Goal: Find contact information: Find contact information

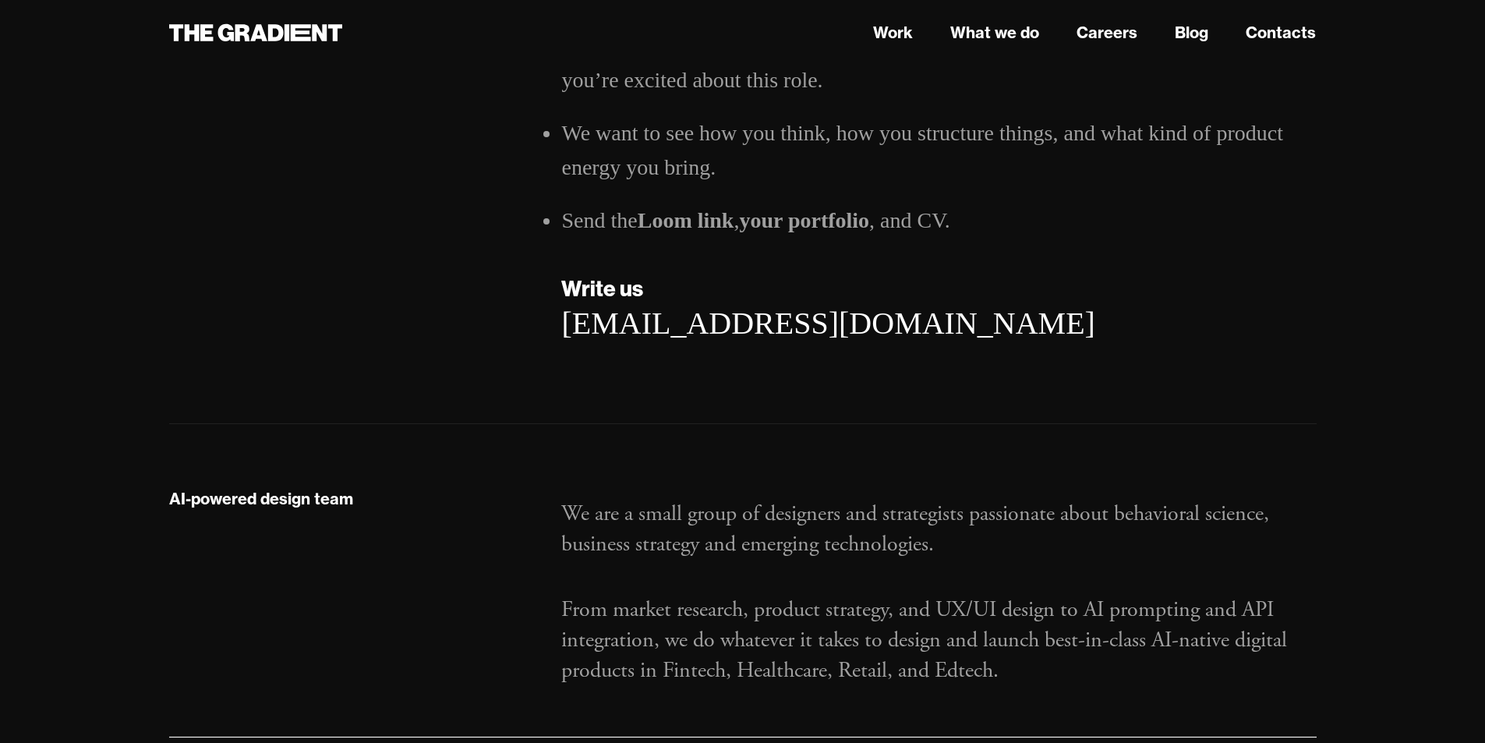
scroll to position [2494, 0]
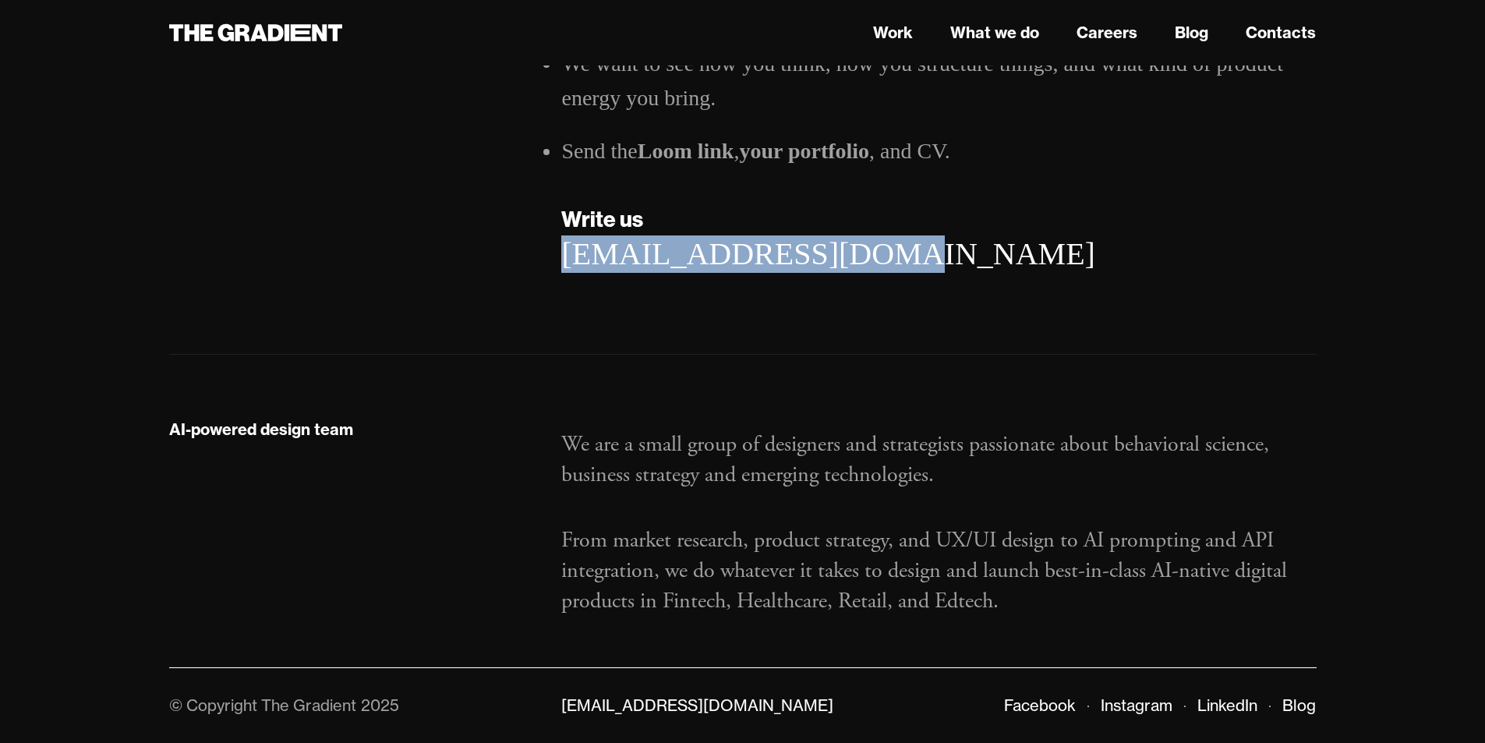
drag, startPoint x: 872, startPoint y: 282, endPoint x: 549, endPoint y: 282, distance: 323.4
click at [549, 282] on div "Record a short Loom video introducing yourself, your experience, projects, and …" at bounding box center [939, 131] width 786 height 344
copy link "[EMAIL_ADDRESS][DOMAIN_NAME]"
click at [235, 45] on icon at bounding box center [256, 33] width 174 height 28
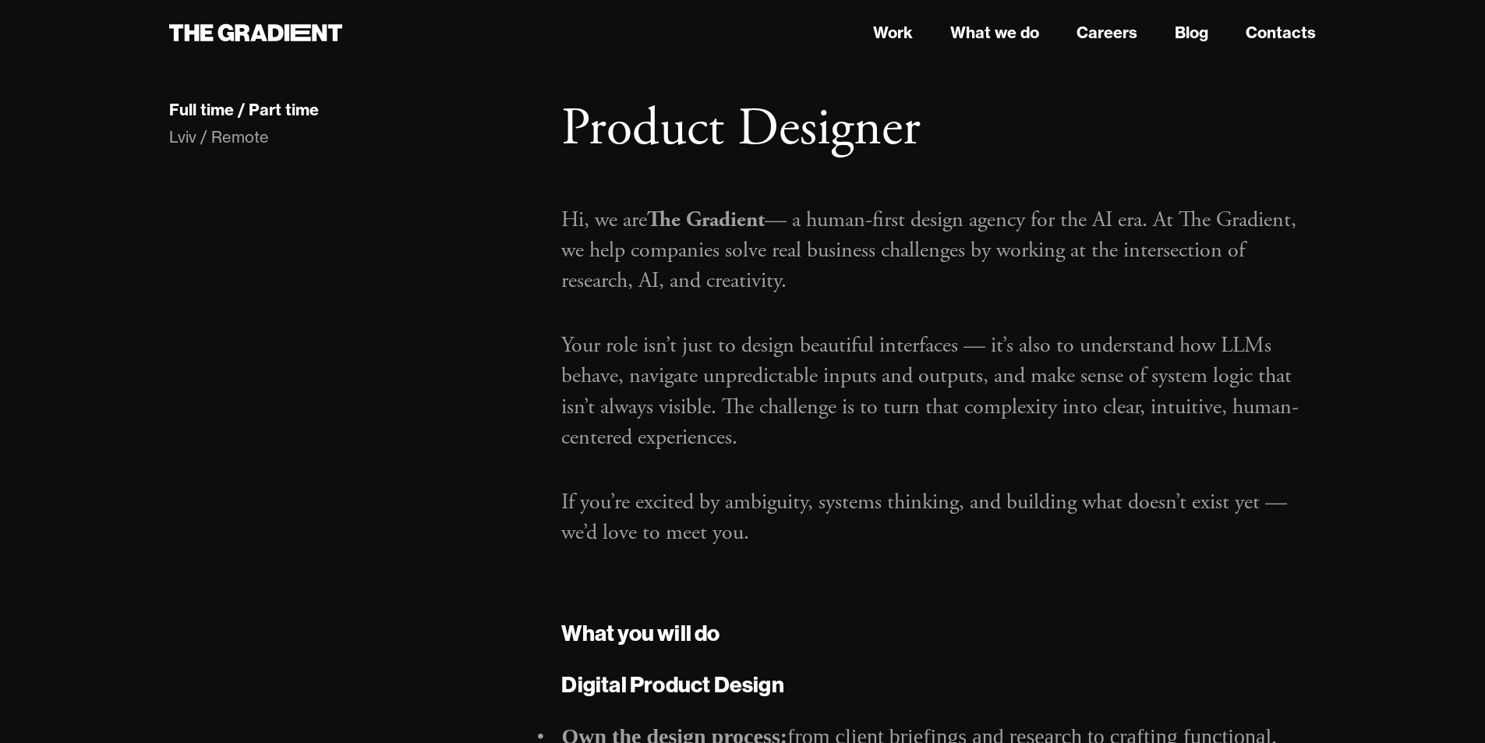
scroll to position [0, 0]
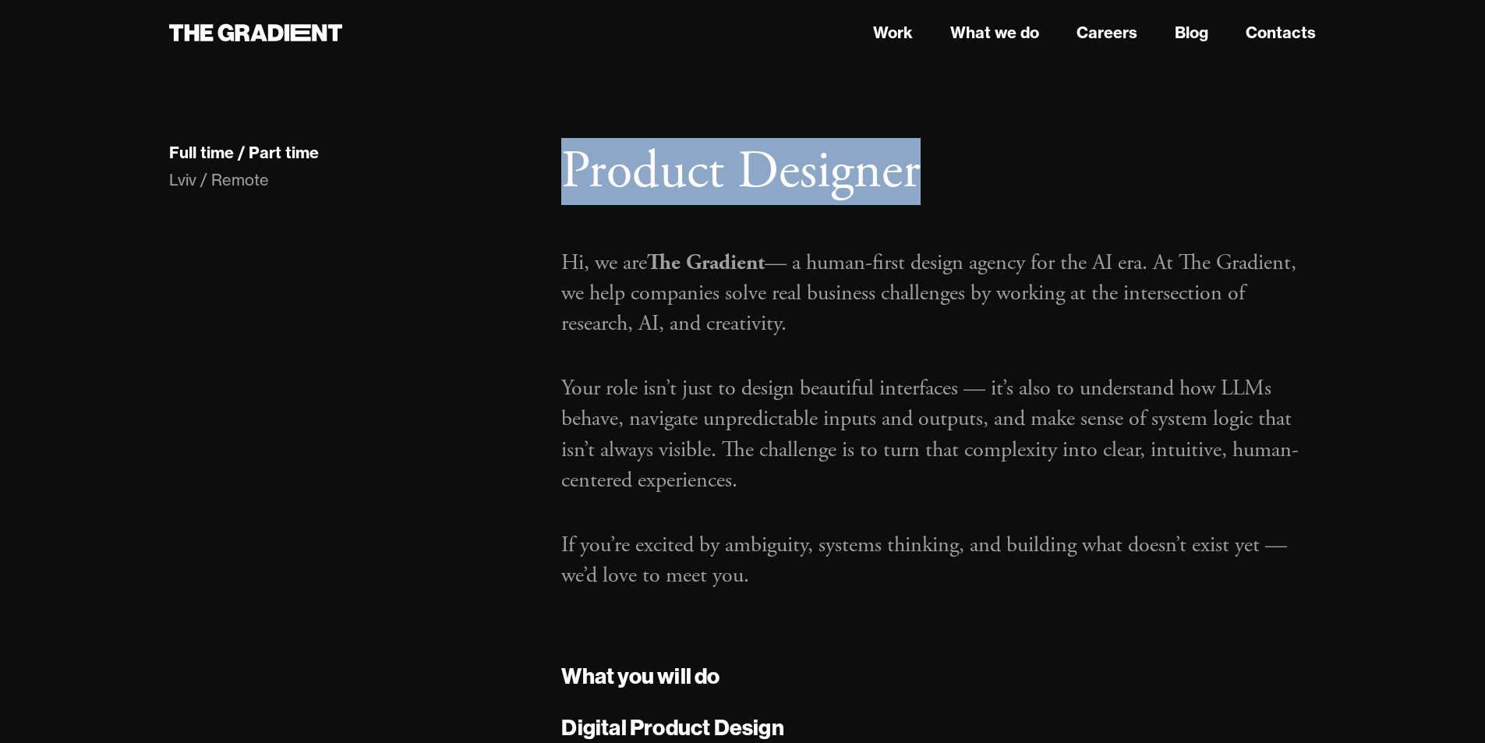
drag, startPoint x: 546, startPoint y: 201, endPoint x: 1043, endPoint y: 194, distance: 496.5
copy h1 "Product Designer"
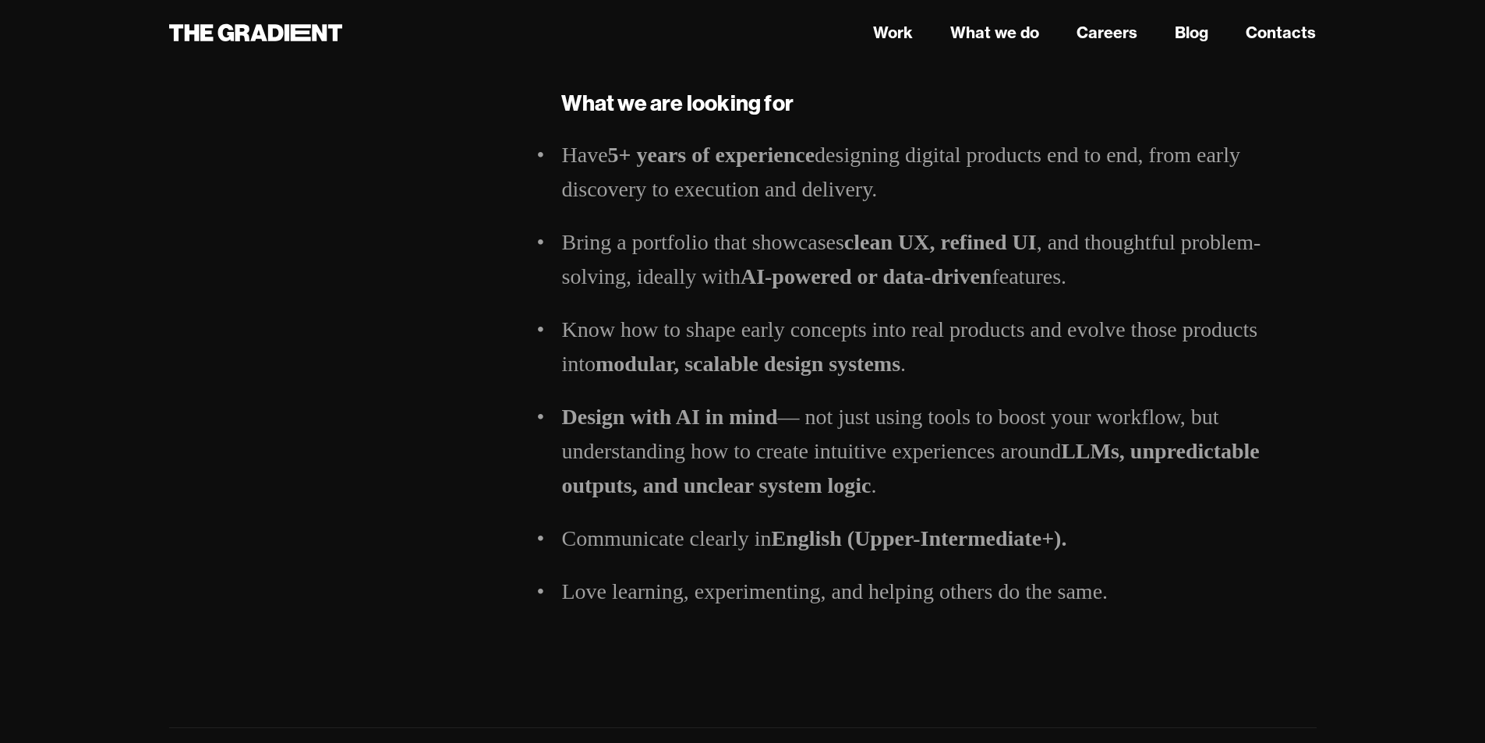
scroll to position [1559, 0]
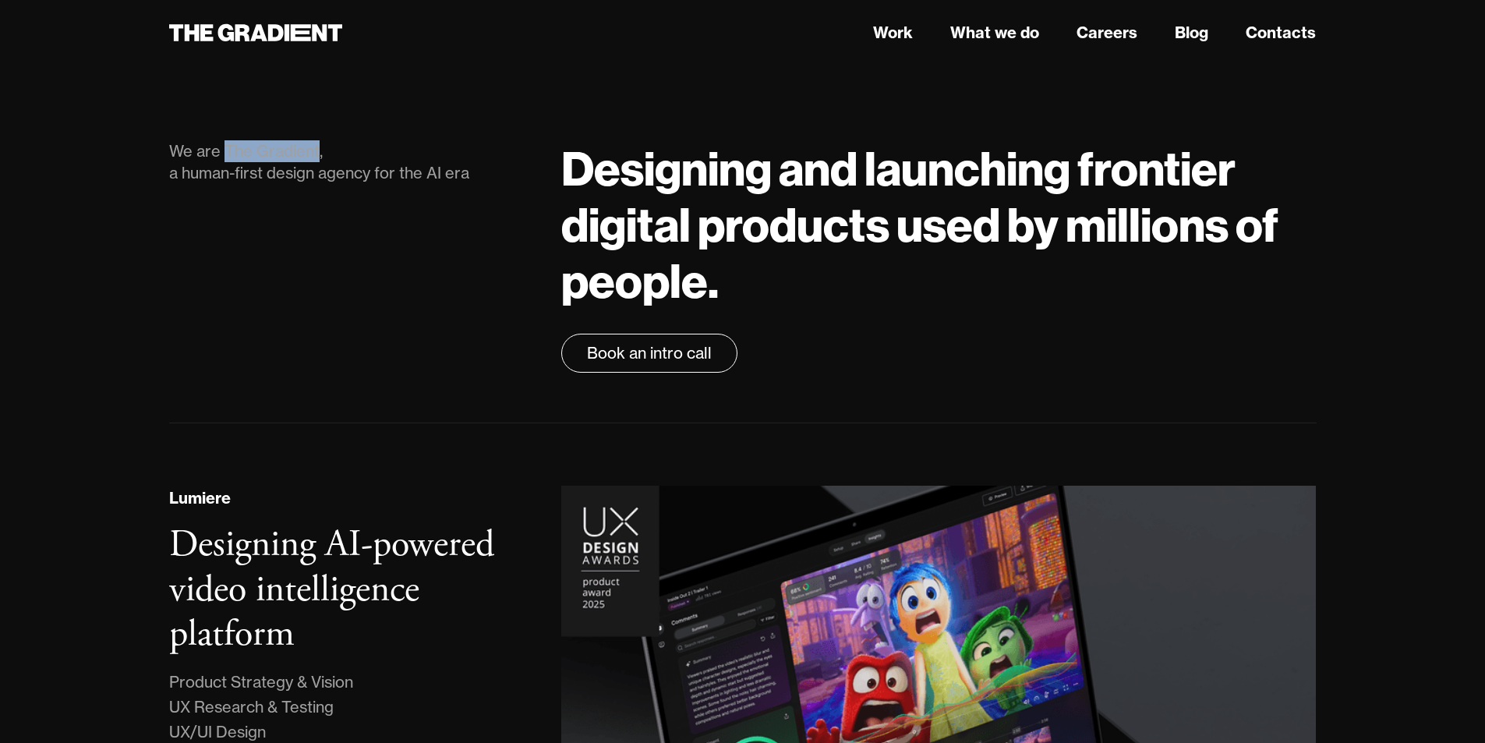
drag, startPoint x: 224, startPoint y: 185, endPoint x: 318, endPoint y: 187, distance: 94.3
click at [318, 184] on div "We are The Gradient, a human-first design agency for the AI era" at bounding box center [350, 162] width 362 height 44
copy div "The Gradient"
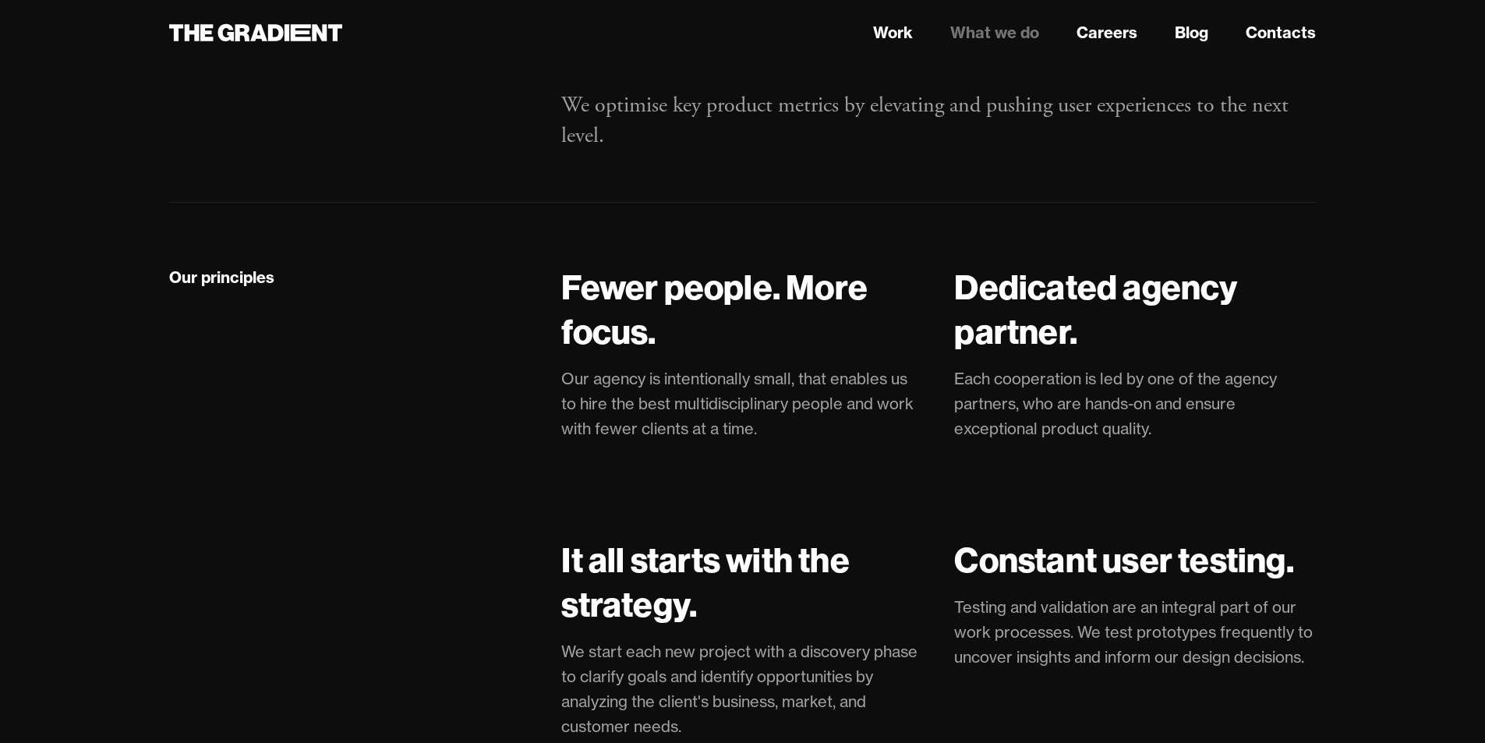
scroll to position [3118, 0]
